Goal: Transaction & Acquisition: Subscribe to service/newsletter

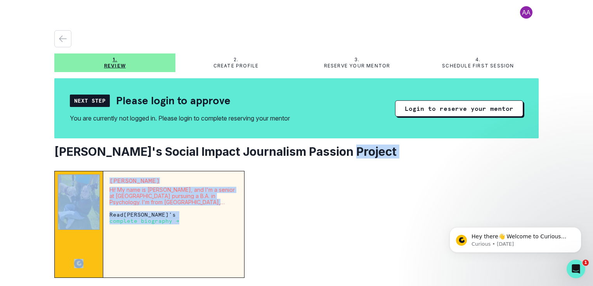
drag, startPoint x: 333, startPoint y: 186, endPoint x: 342, endPoint y: 142, distance: 44.3
click at [342, 142] on div "1. Review 2. Create profile 3. Reserve your mentor 4. Schedule first session Ne…" at bounding box center [296, 271] width 484 height 483
drag, startPoint x: 342, startPoint y: 142, endPoint x: 348, endPoint y: 213, distance: 71.7
click at [348, 213] on div at bounding box center [395, 224] width 288 height 107
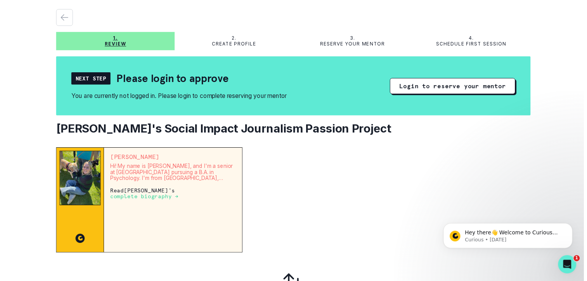
scroll to position [20, 0]
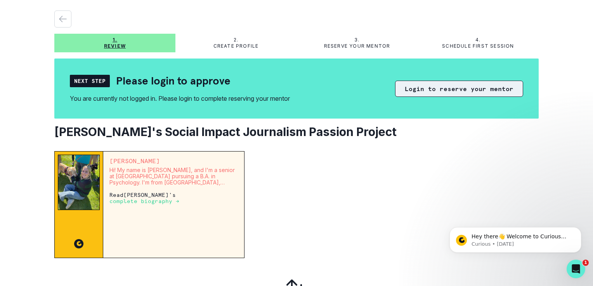
click at [450, 90] on button "Login to reserve your mentor" at bounding box center [459, 89] width 128 height 16
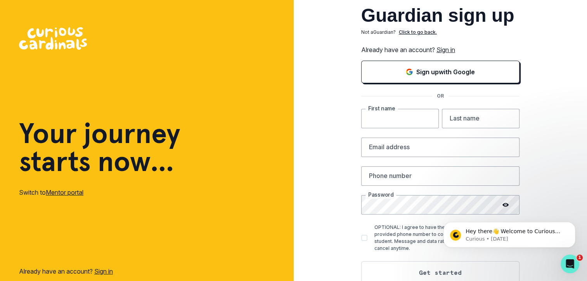
click at [392, 117] on input "text" at bounding box center [400, 118] width 78 height 19
type input "[PERSON_NAME]"
type input "Yunis"
type input "[PERSON_NAME][EMAIL_ADDRESS][DOMAIN_NAME]"
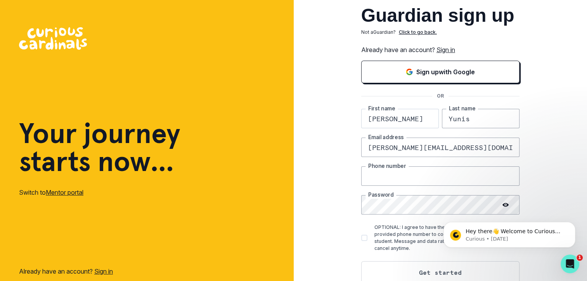
type input "5163149850"
click at [350, 189] on div "Guardian sign up Not a Guardian ? Click to go back. Already have an account? Si…" at bounding box center [441, 151] width 294 height 303
click at [336, 243] on div "Guardian sign up Not a Guardian ? Click to go back. Already have an account? Si…" at bounding box center [441, 151] width 294 height 303
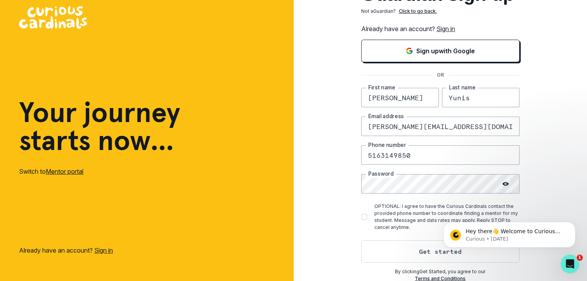
click at [368, 215] on span at bounding box center [364, 216] width 6 height 6
click at [361, 217] on input "OPTIONAL: I agree to have the Curious Cardinals contact the provided phone numb…" at bounding box center [361, 217] width 0 height 0
checkbox input "true"
click at [397, 253] on button "Get started" at bounding box center [440, 251] width 158 height 23
click at [572, 225] on icon "Dismiss notification" at bounding box center [573, 224] width 4 height 4
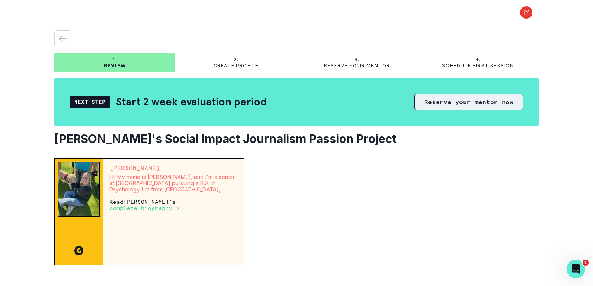
click at [452, 100] on button "Reserve your mentor now" at bounding box center [468, 102] width 109 height 16
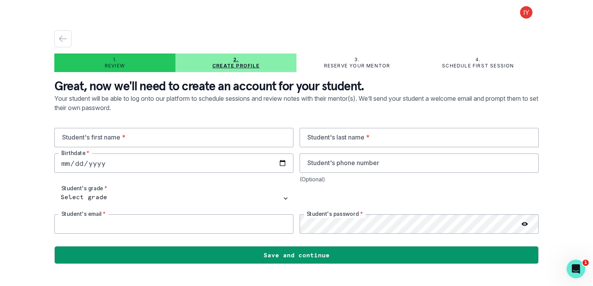
type input "[PERSON_NAME][EMAIL_ADDRESS][DOMAIN_NAME]"
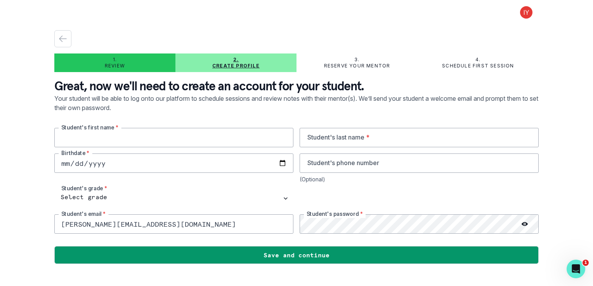
click at [212, 142] on input "text" at bounding box center [173, 137] width 239 height 19
type input "[PERSON_NAME]"
type input "Yunis"
click at [139, 164] on input "date" at bounding box center [173, 163] width 239 height 19
type input "[DATE]"
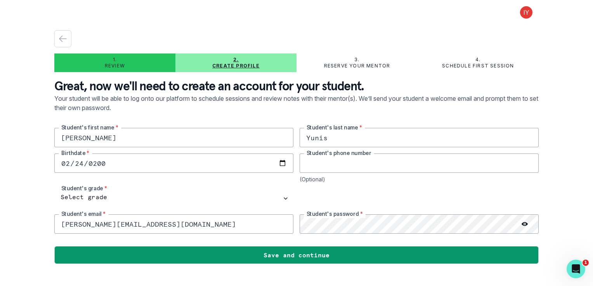
click at [349, 162] on input "tel" at bounding box center [419, 163] width 239 height 19
type input "9177501334"
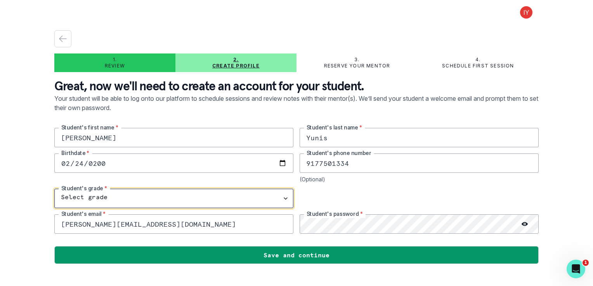
click at [153, 192] on select "Select grade 1st Grade 2nd Grade 3rd Grade 4th Grade 5th Grade 6th Grade 7th Gr…" at bounding box center [173, 198] width 239 height 19
select select "11th Grade"
click at [54, 189] on select "Select grade 1st Grade 2nd Grade 3rd Grade 4th Grade 5th Grade 6th Grade 7th Gr…" at bounding box center [173, 198] width 239 height 19
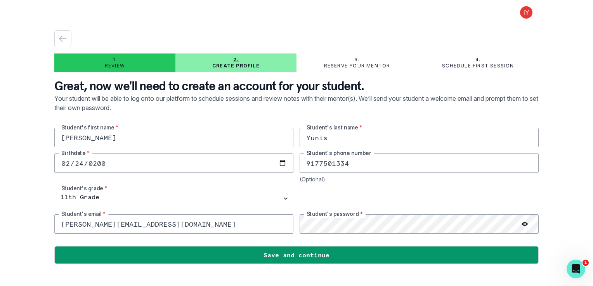
drag, startPoint x: 83, startPoint y: 227, endPoint x: 0, endPoint y: 217, distance: 83.4
click at [2, 214] on div "1. Review 2. Create profile 3. Reserve your mentor 4. Schedule first session Gr…" at bounding box center [296, 143] width 593 height 286
type input "[EMAIL_ADDRESS][DOMAIN_NAME]"
click at [340, 188] on div "[PERSON_NAME]'s first name * [PERSON_NAME] Student's last name * [DEMOGRAPHIC_D…" at bounding box center [296, 181] width 484 height 106
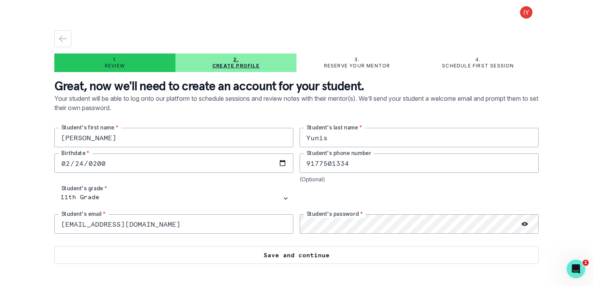
click at [241, 256] on button "Save and continue" at bounding box center [296, 255] width 484 height 18
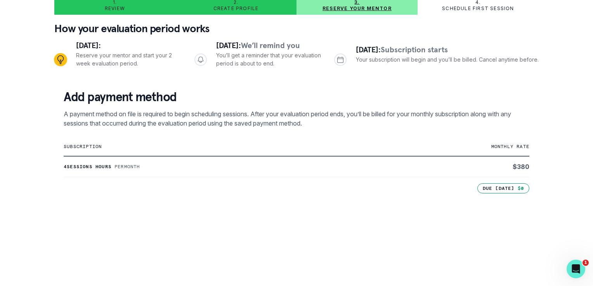
scroll to position [194, 0]
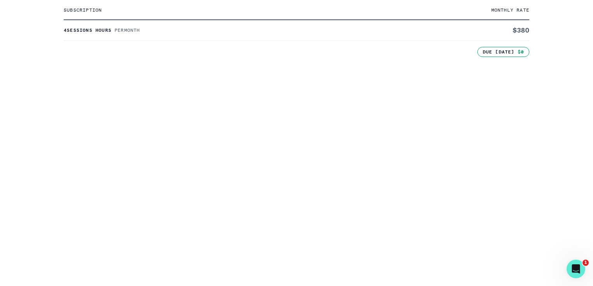
click at [45, 206] on div "1. Review 2. Create profile 3. Reserve your mentor 4. Schedule first session Ho…" at bounding box center [296, 143] width 593 height 286
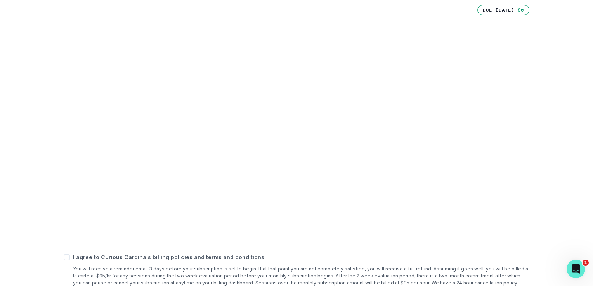
scroll to position [237, 0]
click at [55, 223] on div "Add payment method A payment method on file is required to begin scheduling ses…" at bounding box center [296, 108] width 484 height 414
drag, startPoint x: 55, startPoint y: 223, endPoint x: 25, endPoint y: 241, distance: 34.9
click at [25, 241] on div "1. Review 2. Create profile 3. Reserve your mentor 4. Schedule first session Ho…" at bounding box center [296, 143] width 593 height 286
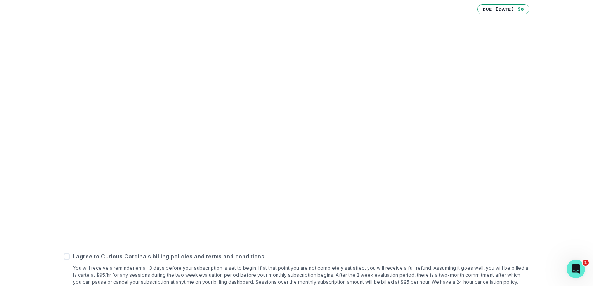
click at [67, 257] on span at bounding box center [67, 257] width 6 height 6
click at [64, 257] on input "checkbox" at bounding box center [63, 257] width 0 height 0
checkbox input "true"
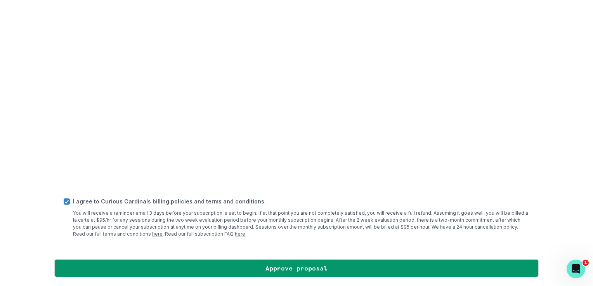
scroll to position [291, 0]
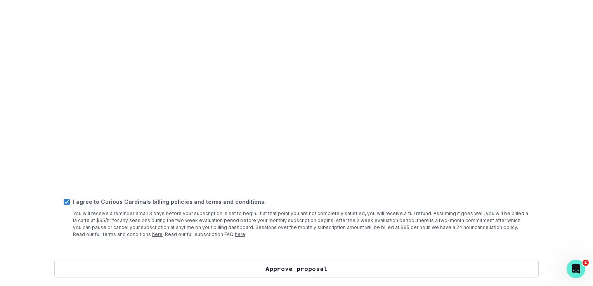
click at [207, 267] on button "Approve proposal" at bounding box center [296, 269] width 484 height 18
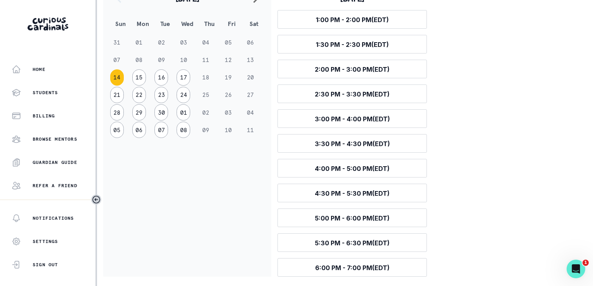
scroll to position [146, 0]
